Goal: Task Accomplishment & Management: Complete application form

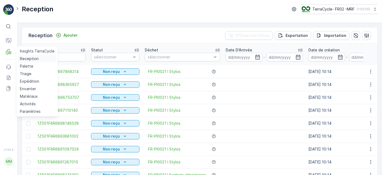
click at [20, 58] on p "Reception" at bounding box center [29, 58] width 19 height 5
click at [29, 57] on p "Reception" at bounding box center [29, 58] width 19 height 5
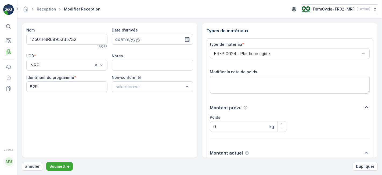
click at [46, 162] on button "Soumettre" at bounding box center [59, 166] width 27 height 9
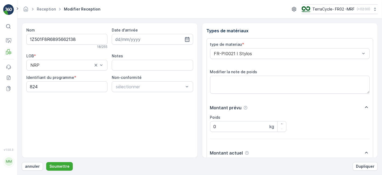
click at [46, 162] on button "Soumettre" at bounding box center [59, 166] width 27 height 9
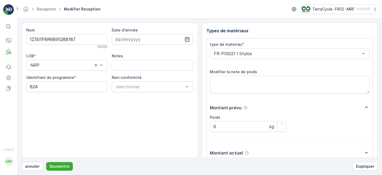
click at [46, 162] on button "Soumettre" at bounding box center [59, 166] width 27 height 9
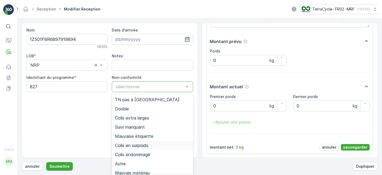
click at [144, 143] on span "Colis en surpoids" at bounding box center [131, 145] width 33 height 5
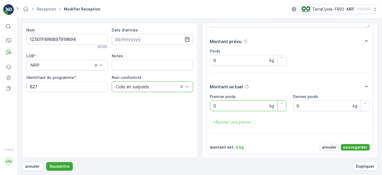
click at [219, 103] on poids "0" at bounding box center [248, 105] width 76 height 11
type poids "23.26"
click at [46, 162] on button "Soumettre" at bounding box center [59, 166] width 27 height 9
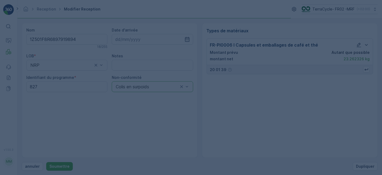
scroll to position [0, 0]
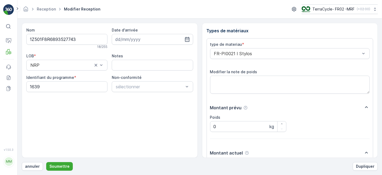
click at [46, 162] on button "Soumettre" at bounding box center [59, 166] width 27 height 9
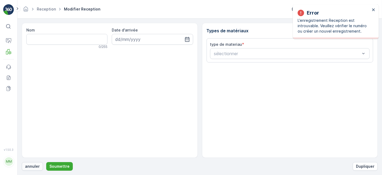
click at [31, 166] on p "annuler" at bounding box center [32, 165] width 15 height 5
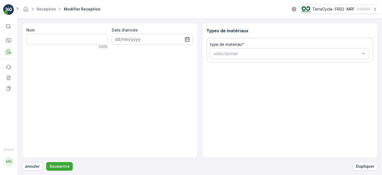
click at [32, 165] on p "annuler" at bounding box center [32, 165] width 15 height 5
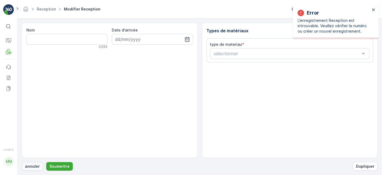
click at [33, 164] on p "annuler" at bounding box center [32, 165] width 15 height 5
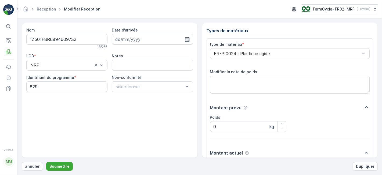
click at [46, 162] on button "Soumettre" at bounding box center [59, 166] width 27 height 9
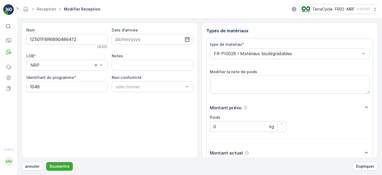
click at [46, 162] on button "Soumettre" at bounding box center [59, 166] width 27 height 9
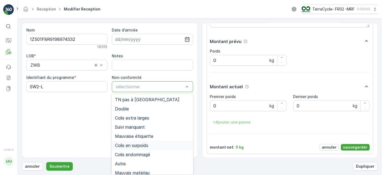
click at [150, 146] on div "Colis en surpoids" at bounding box center [152, 145] width 75 height 5
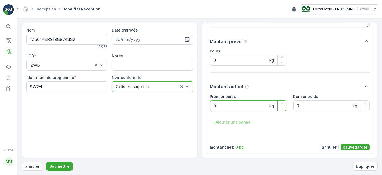
click at [227, 108] on poids "0" at bounding box center [248, 105] width 76 height 11
type poids "22.12"
click at [46, 162] on button "Soumettre" at bounding box center [59, 166] width 27 height 9
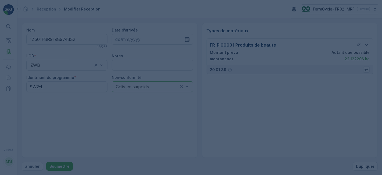
scroll to position [0, 0]
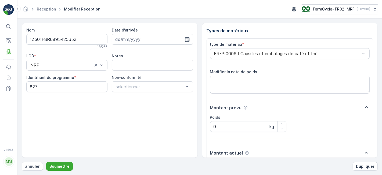
click at [46, 162] on button "Soumettre" at bounding box center [59, 166] width 27 height 9
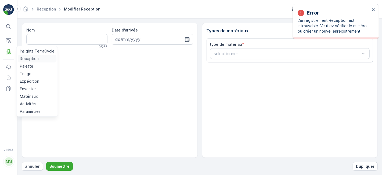
click at [35, 60] on p "Reception" at bounding box center [29, 58] width 19 height 5
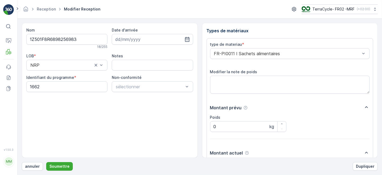
click at [46, 162] on button "Soumettre" at bounding box center [59, 166] width 27 height 9
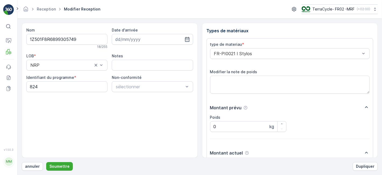
click at [46, 162] on button "Soumettre" at bounding box center [59, 166] width 27 height 9
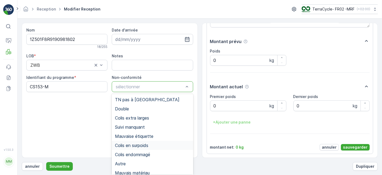
click at [154, 148] on div "Colis en surpoids" at bounding box center [152, 144] width 81 height 9
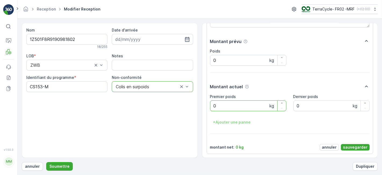
click at [216, 106] on poids "0" at bounding box center [248, 105] width 76 height 11
type poids "29.68"
click at [46, 162] on button "Soumettre" at bounding box center [59, 166] width 27 height 9
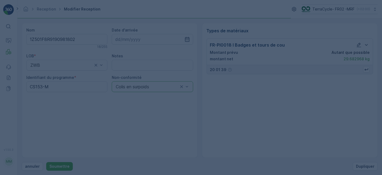
scroll to position [0, 0]
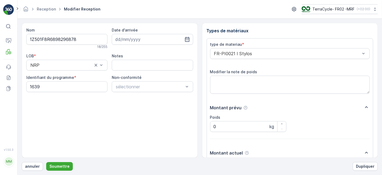
scroll to position [66, 0]
click at [46, 162] on button "Soumettre" at bounding box center [59, 166] width 27 height 9
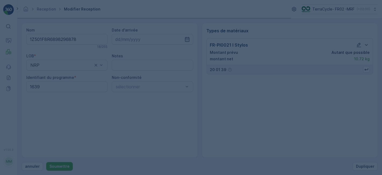
scroll to position [0, 0]
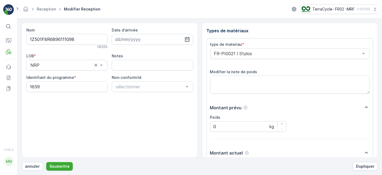
click at [46, 162] on button "Soumettre" at bounding box center [59, 166] width 27 height 9
click at [55, 164] on p "Soumettre" at bounding box center [59, 165] width 20 height 5
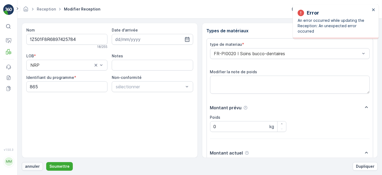
click at [33, 166] on p "annuler" at bounding box center [32, 165] width 15 height 5
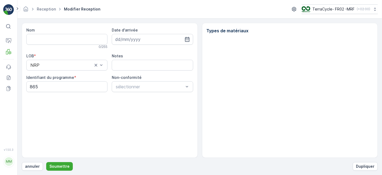
type input "1Z501F8R6897425784"
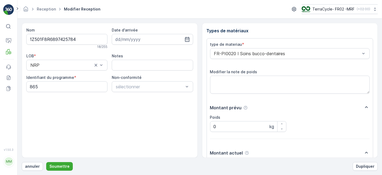
scroll to position [66, 0]
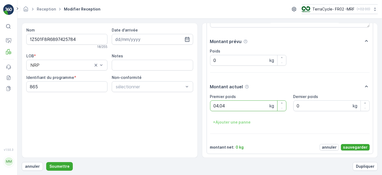
click at [46, 162] on button "Soumettre" at bounding box center [59, 166] width 27 height 9
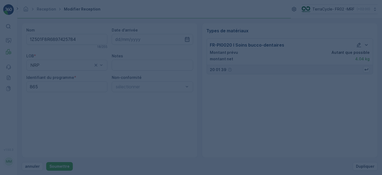
scroll to position [0, 0]
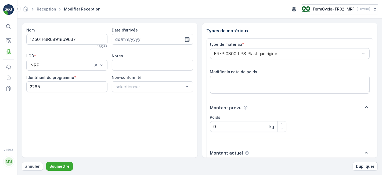
click at [46, 162] on button "Soumettre" at bounding box center [59, 166] width 27 height 9
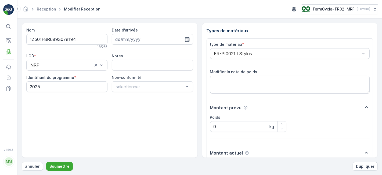
click at [46, 162] on button "Soumettre" at bounding box center [59, 166] width 27 height 9
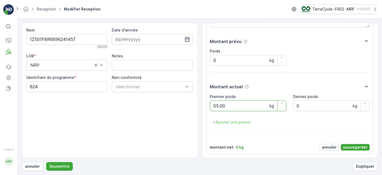
click at [46, 162] on button "Soumettre" at bounding box center [59, 166] width 27 height 9
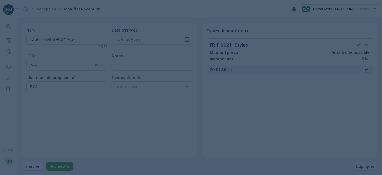
scroll to position [0, 0]
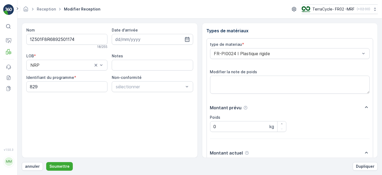
click at [46, 162] on button "Soumettre" at bounding box center [59, 166] width 27 height 9
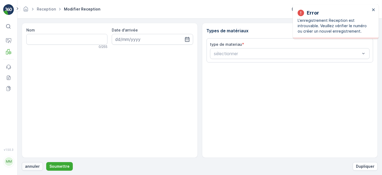
click at [33, 166] on p "annuler" at bounding box center [32, 165] width 15 height 5
click at [31, 165] on p "annuler" at bounding box center [32, 165] width 15 height 5
click at [34, 163] on p "annuler" at bounding box center [32, 165] width 15 height 5
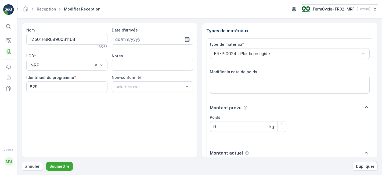
click at [46, 162] on button "Soumettre" at bounding box center [59, 166] width 27 height 9
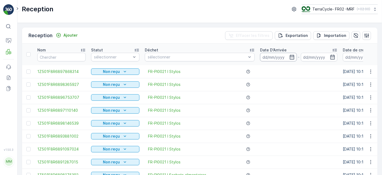
click at [273, 54] on input at bounding box center [278, 57] width 37 height 9
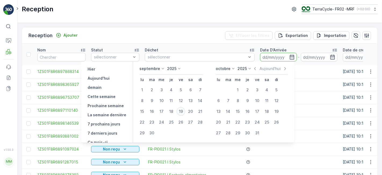
click at [183, 111] on div "19" at bounding box center [180, 111] width 9 height 9
type input "[DATE]"
click at [183, 111] on div "19" at bounding box center [180, 111] width 9 height 9
type input "[DATE]"
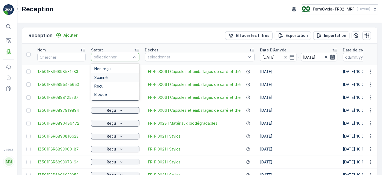
click at [114, 79] on div "Scanné" at bounding box center [115, 77] width 48 height 9
click at [114, 79] on td "Reçu" at bounding box center [115, 84] width 54 height 13
